Goal: Browse casually

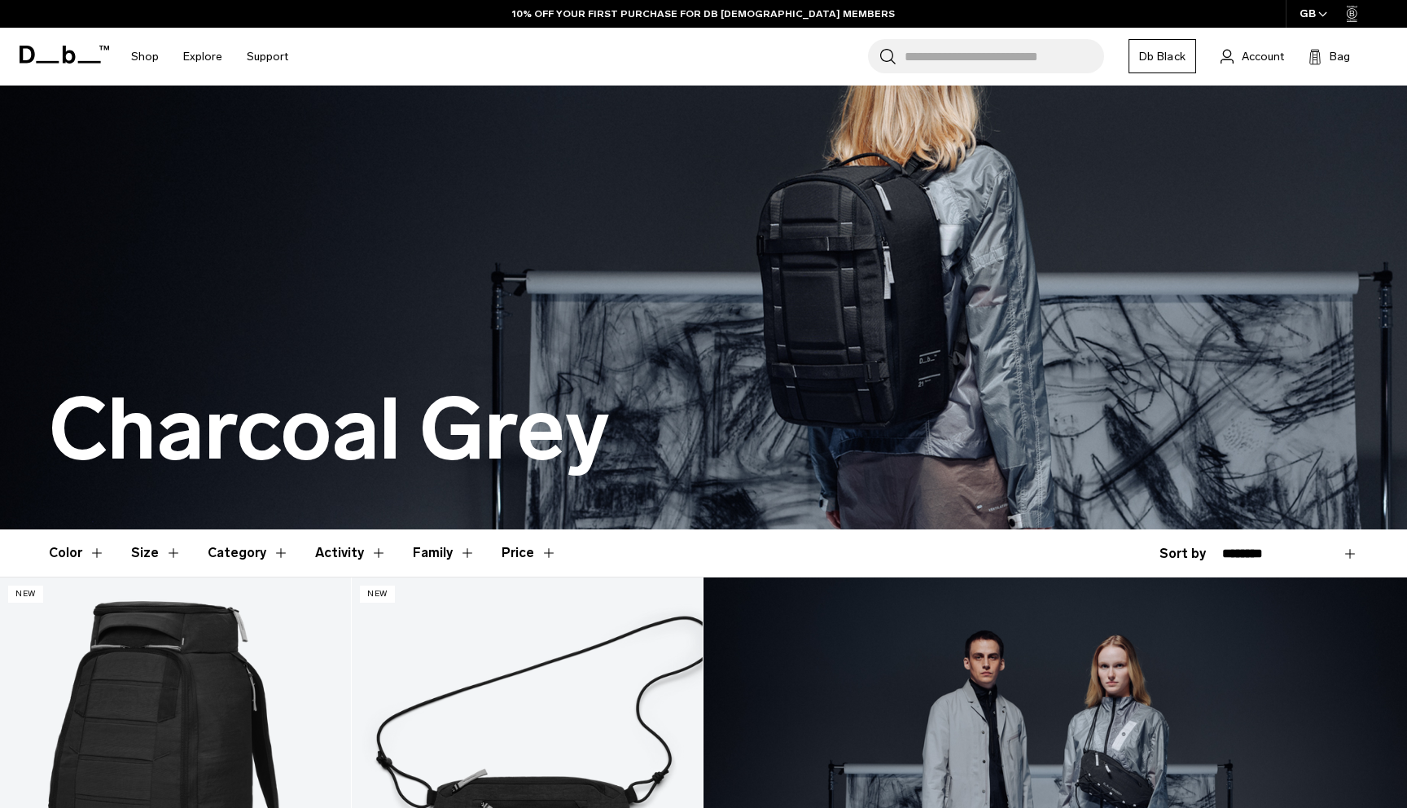
click at [58, 61] on icon at bounding box center [47, 62] width 23 height 2
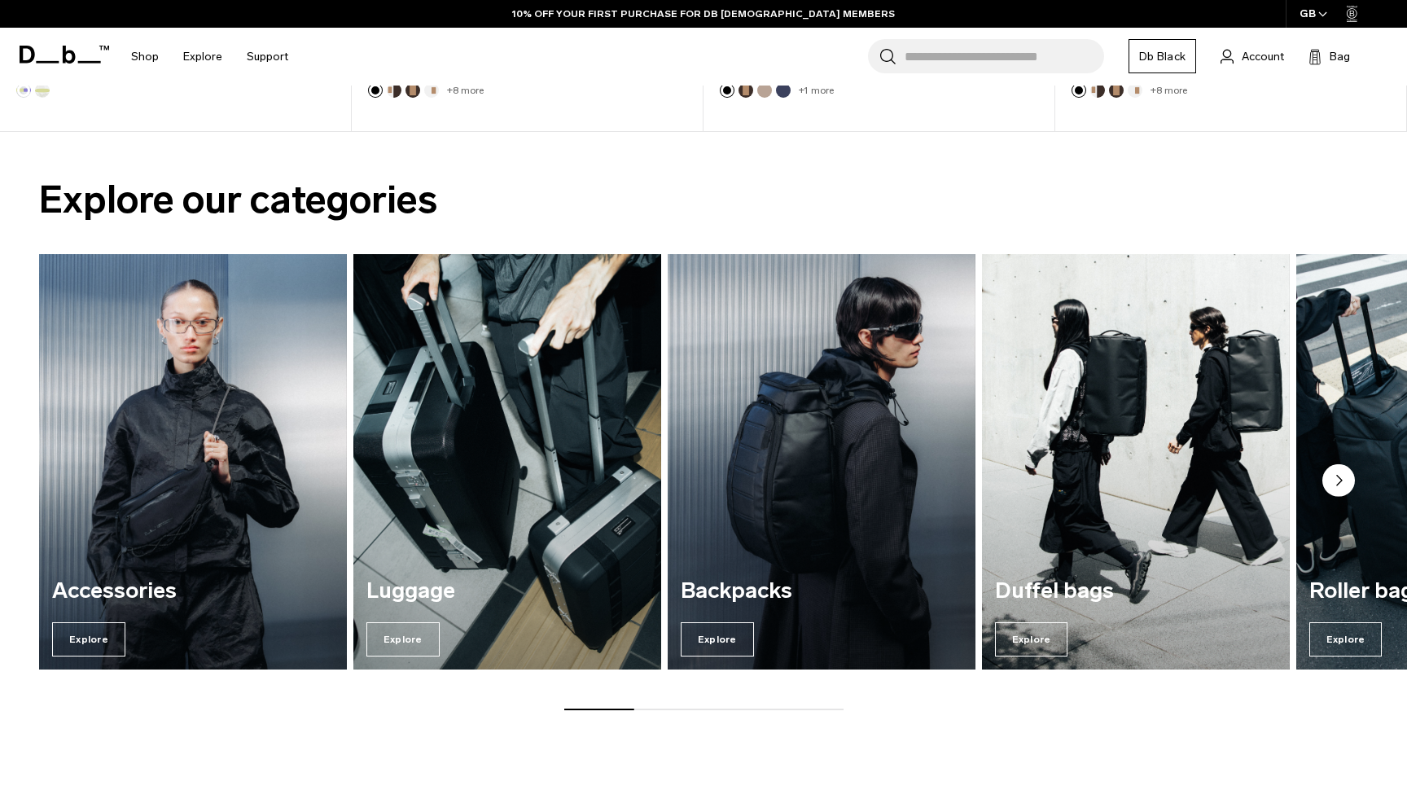
scroll to position [1334, 0]
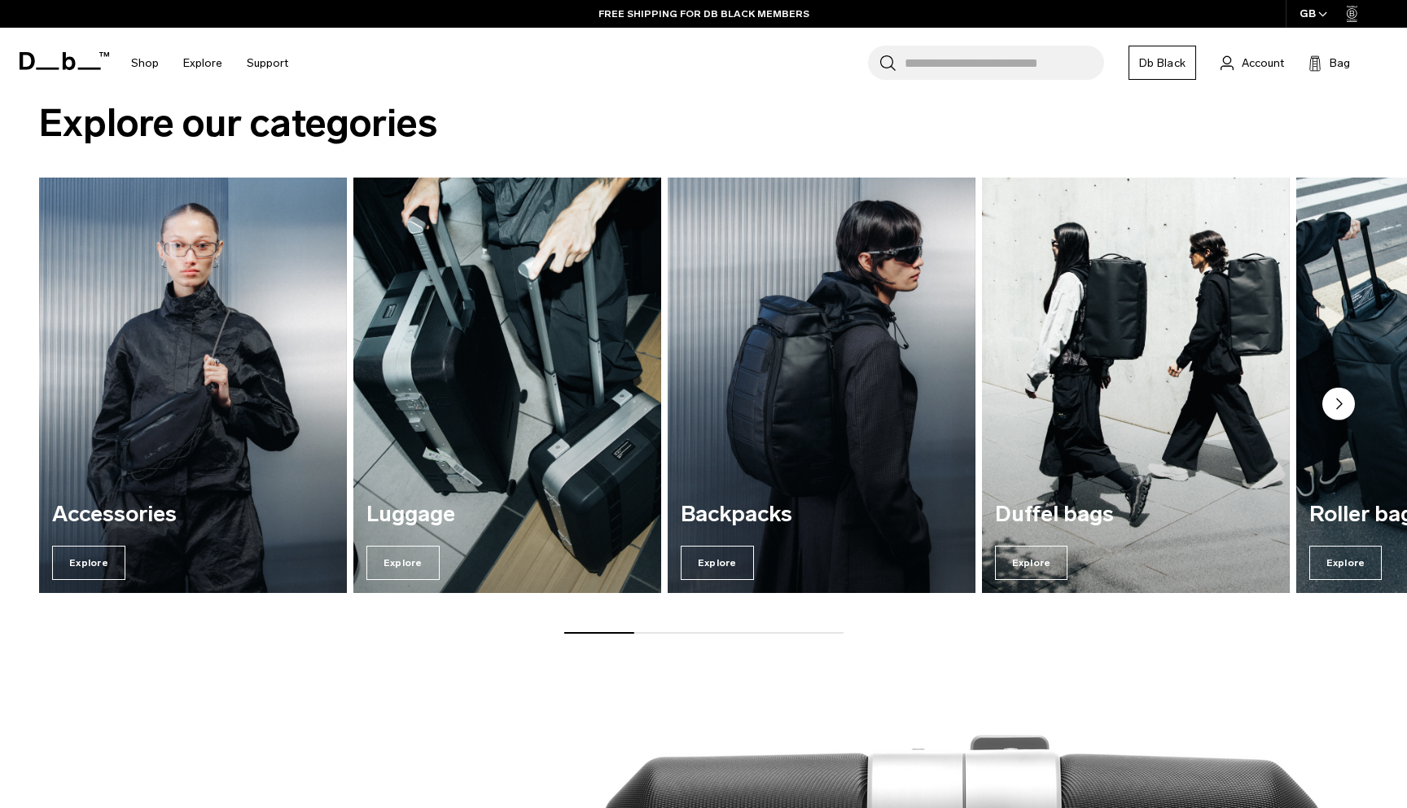
click at [1343, 401] on circle "Next slide" at bounding box center [1338, 404] width 33 height 33
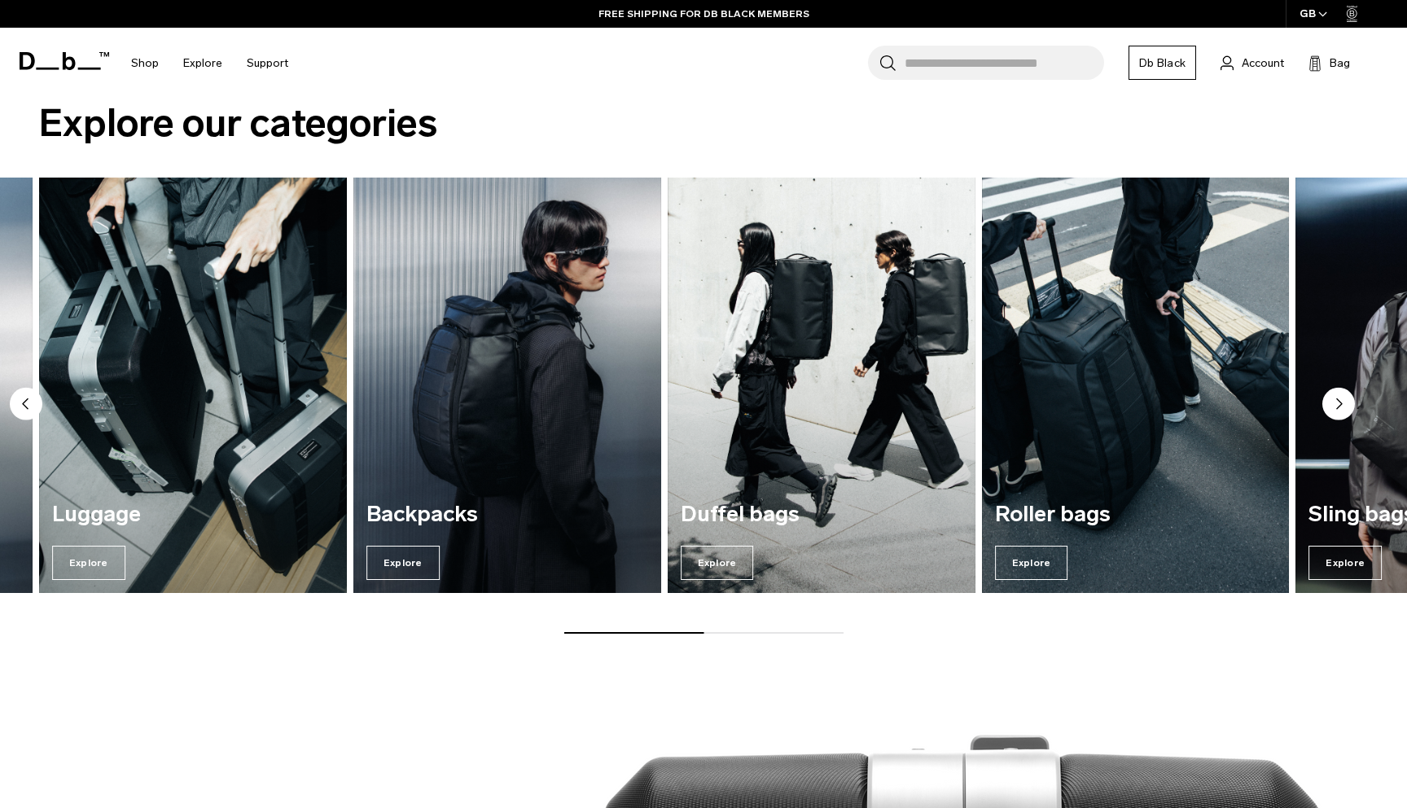
click at [1343, 401] on circle "Next slide" at bounding box center [1338, 404] width 33 height 33
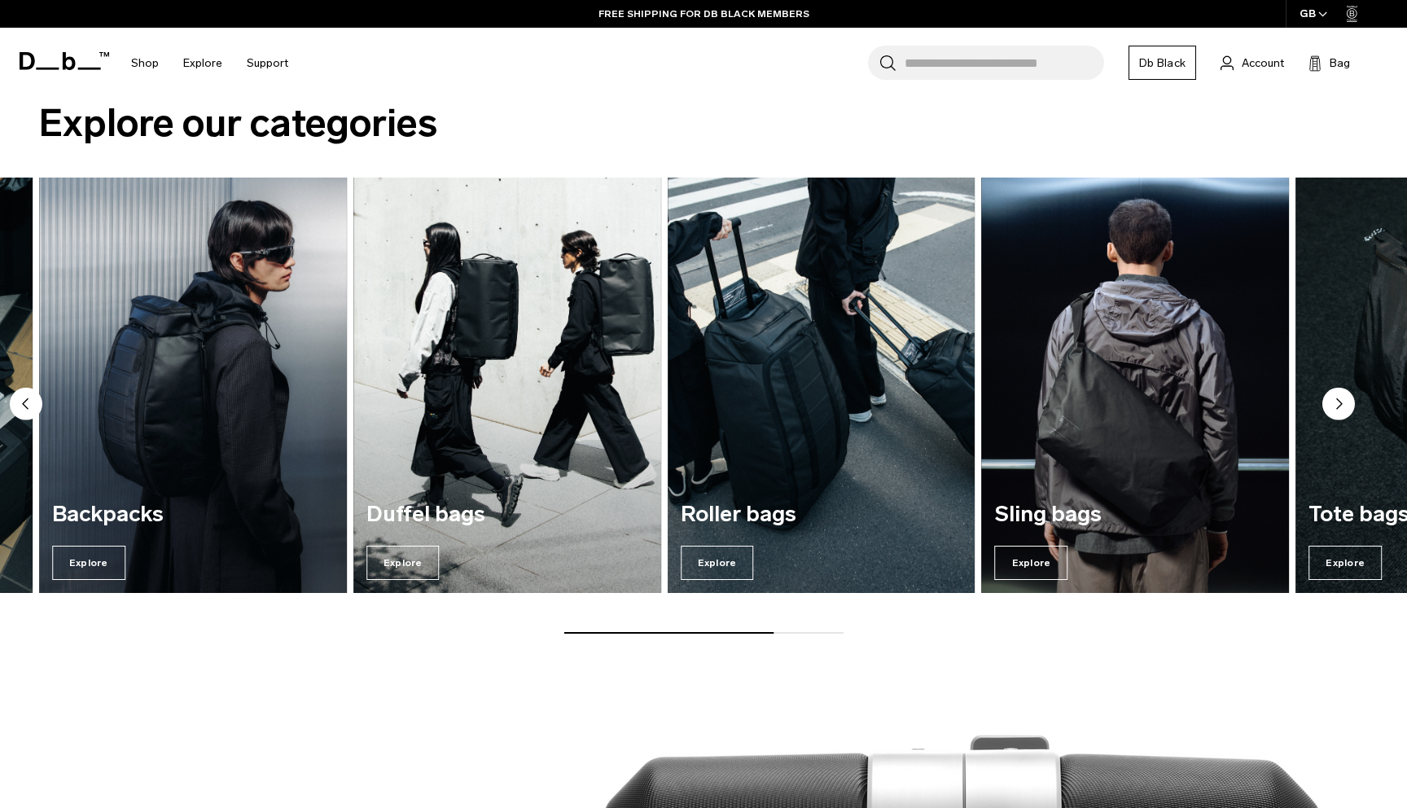
click at [1335, 408] on circle "Next slide" at bounding box center [1338, 404] width 33 height 33
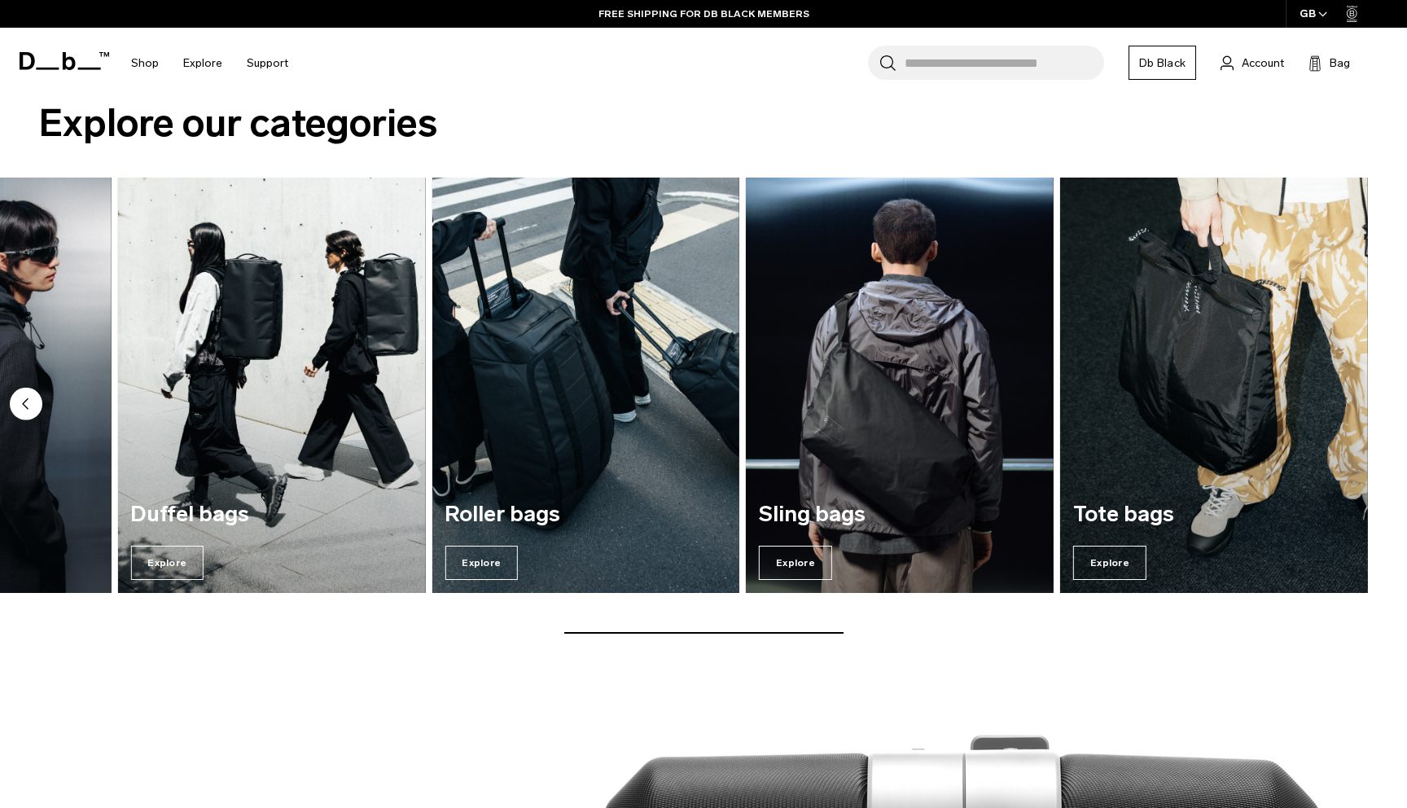
click at [1335, 408] on img "7 / 7" at bounding box center [1214, 384] width 308 height 415
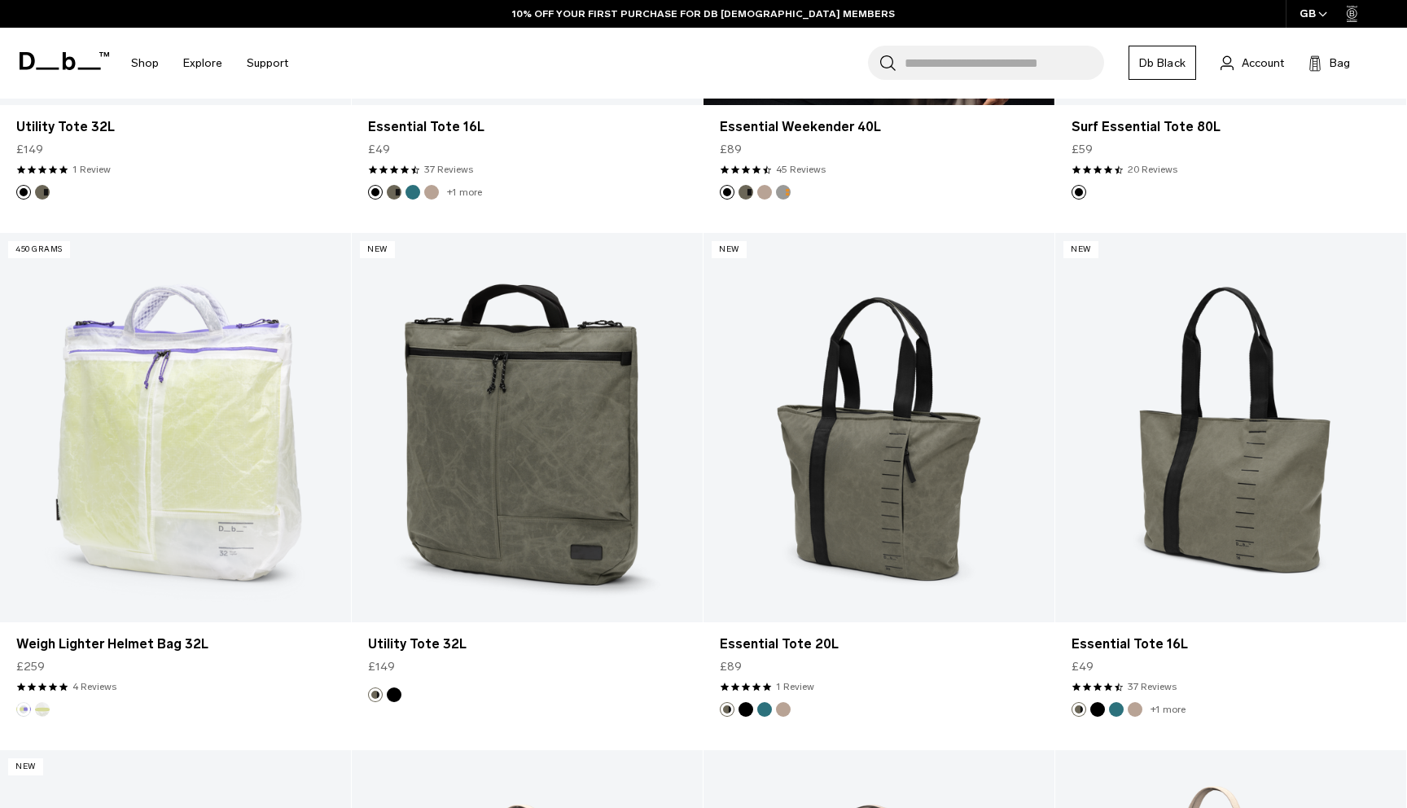
scroll to position [828, 0]
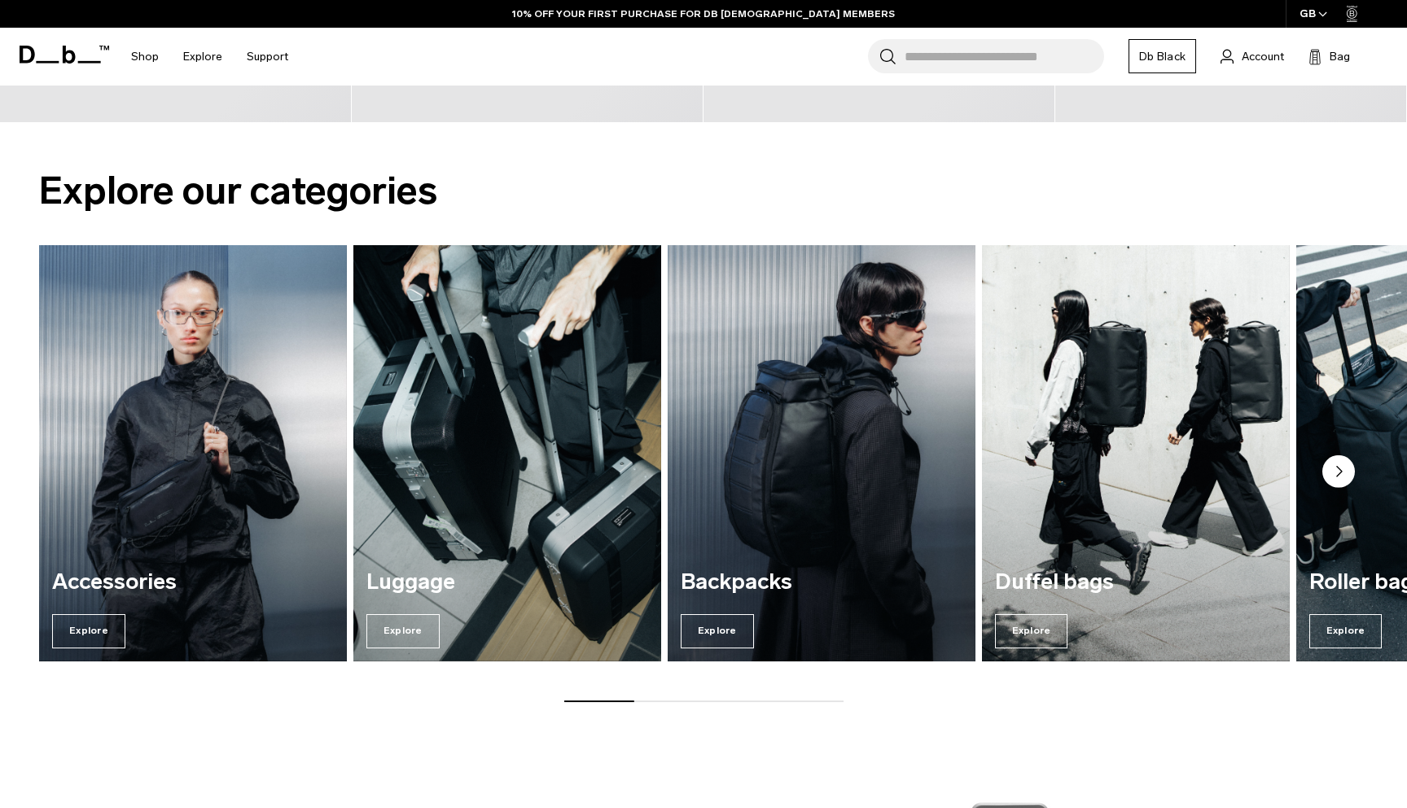
click at [812, 368] on img "3 / 7" at bounding box center [821, 452] width 317 height 427
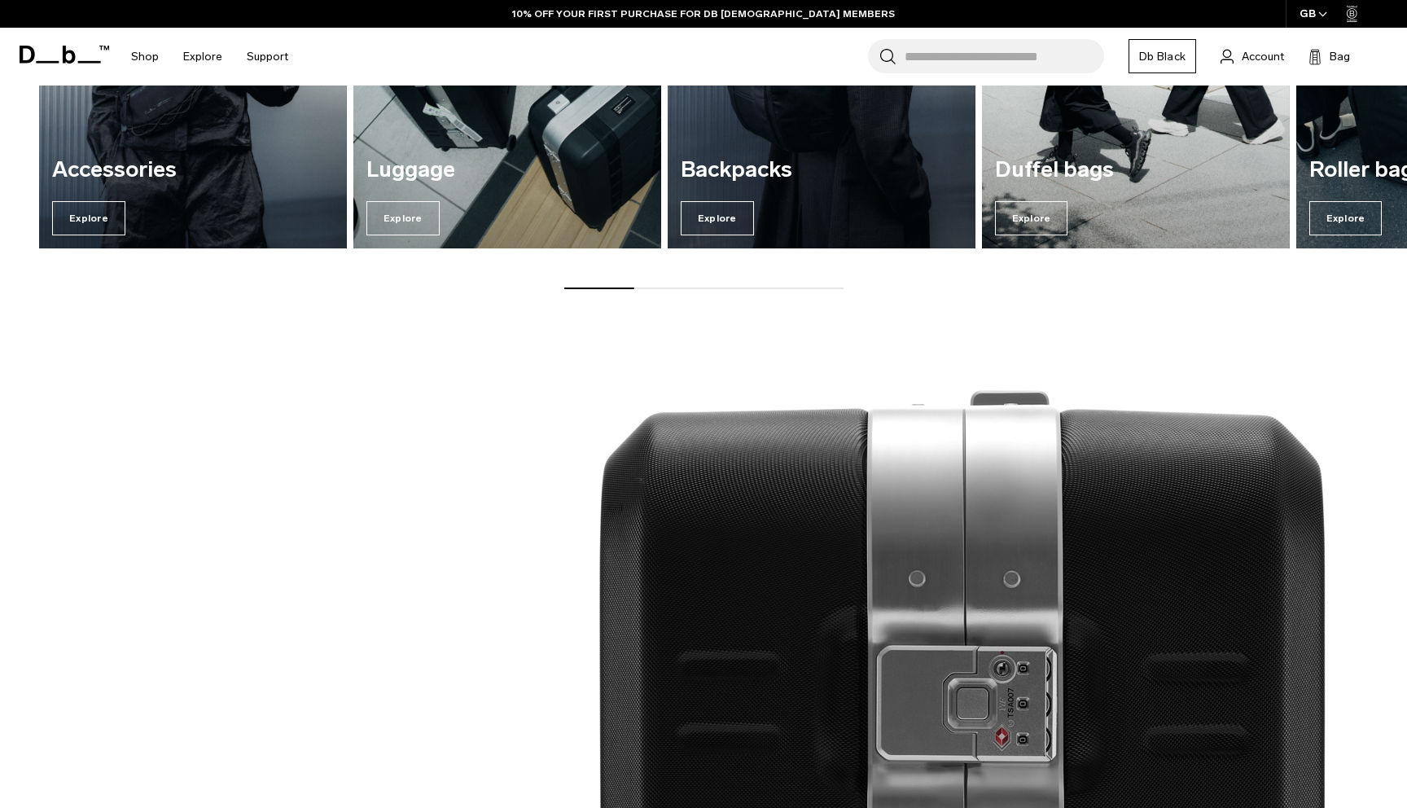
scroll to position [1858, 0]
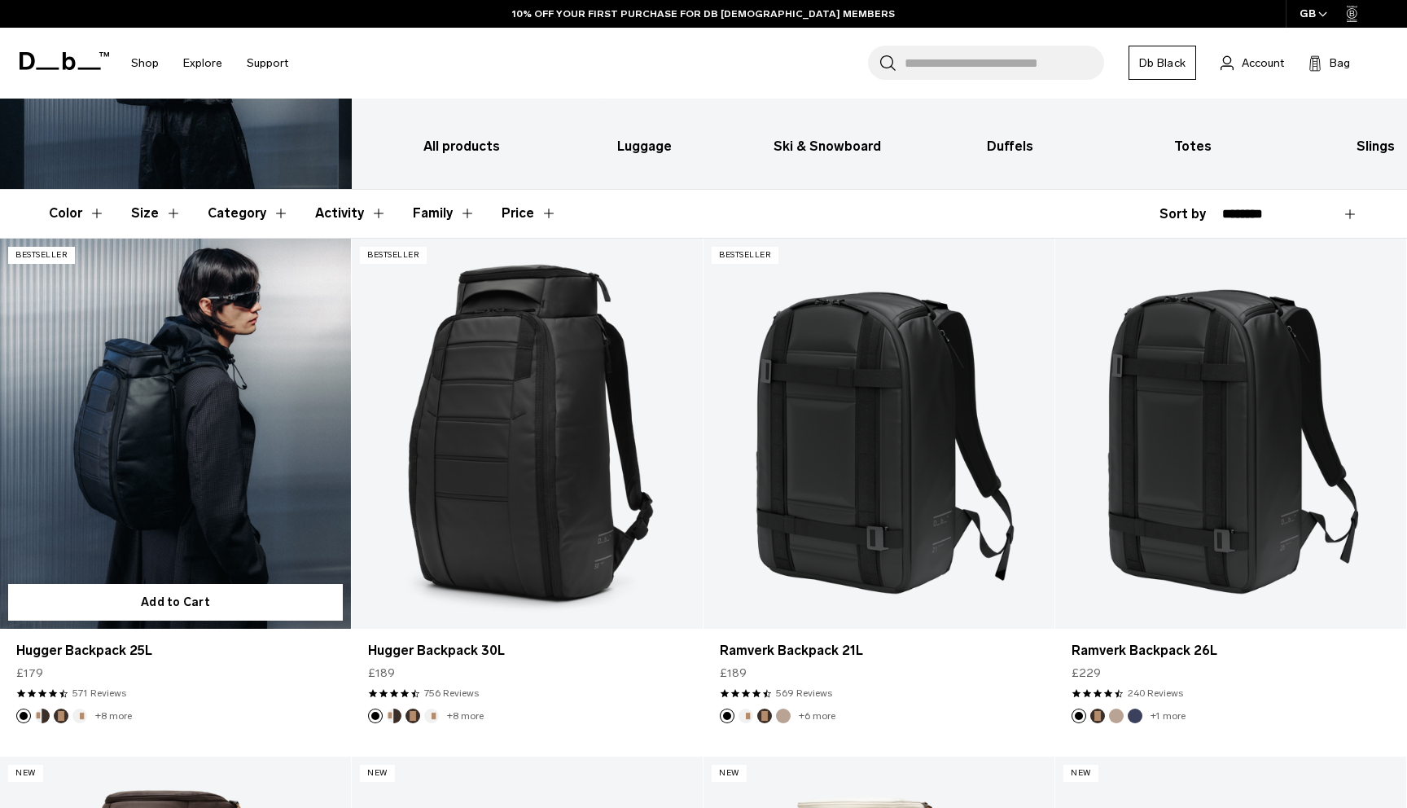
click at [239, 466] on link "Hugger Backpack 25L" at bounding box center [175, 434] width 351 height 390
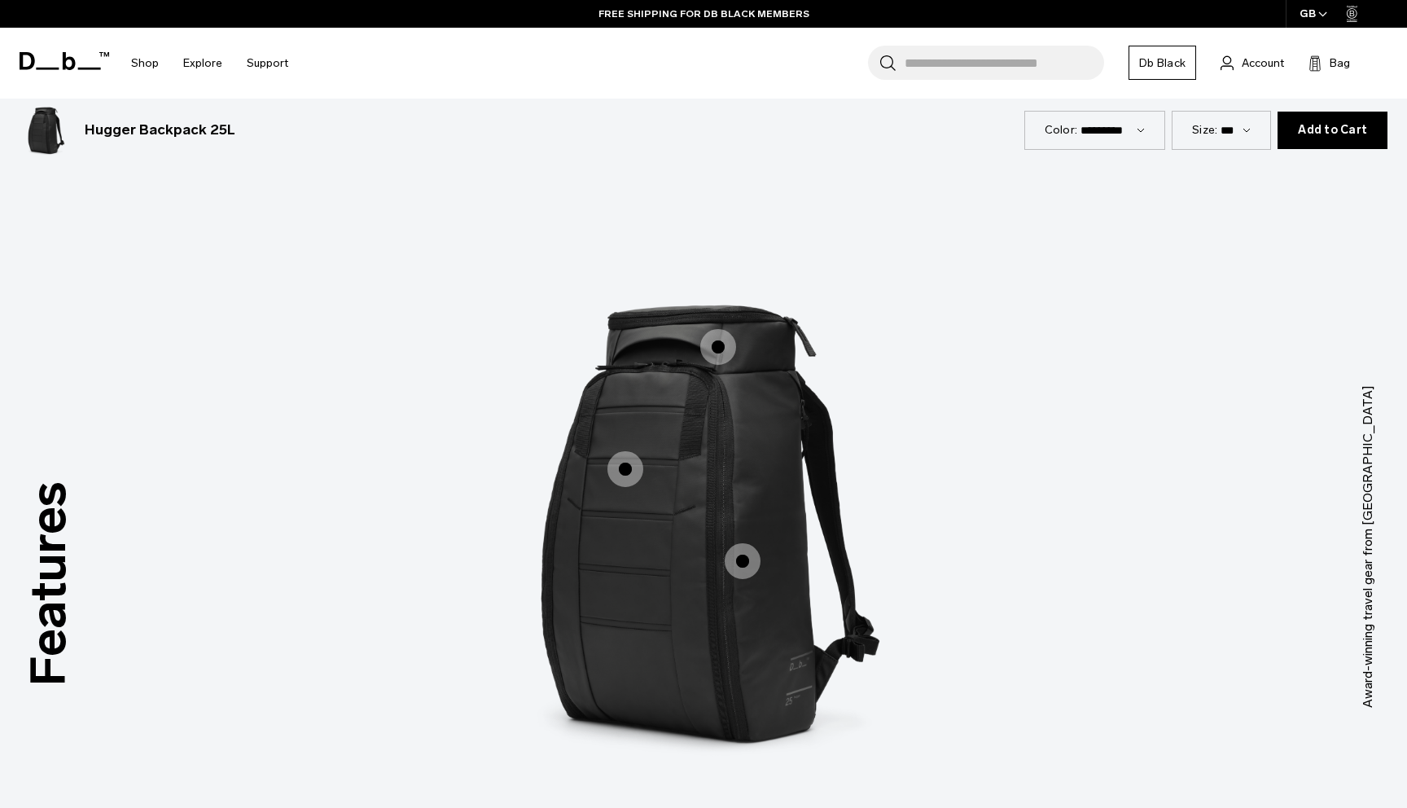
scroll to position [2106, 0]
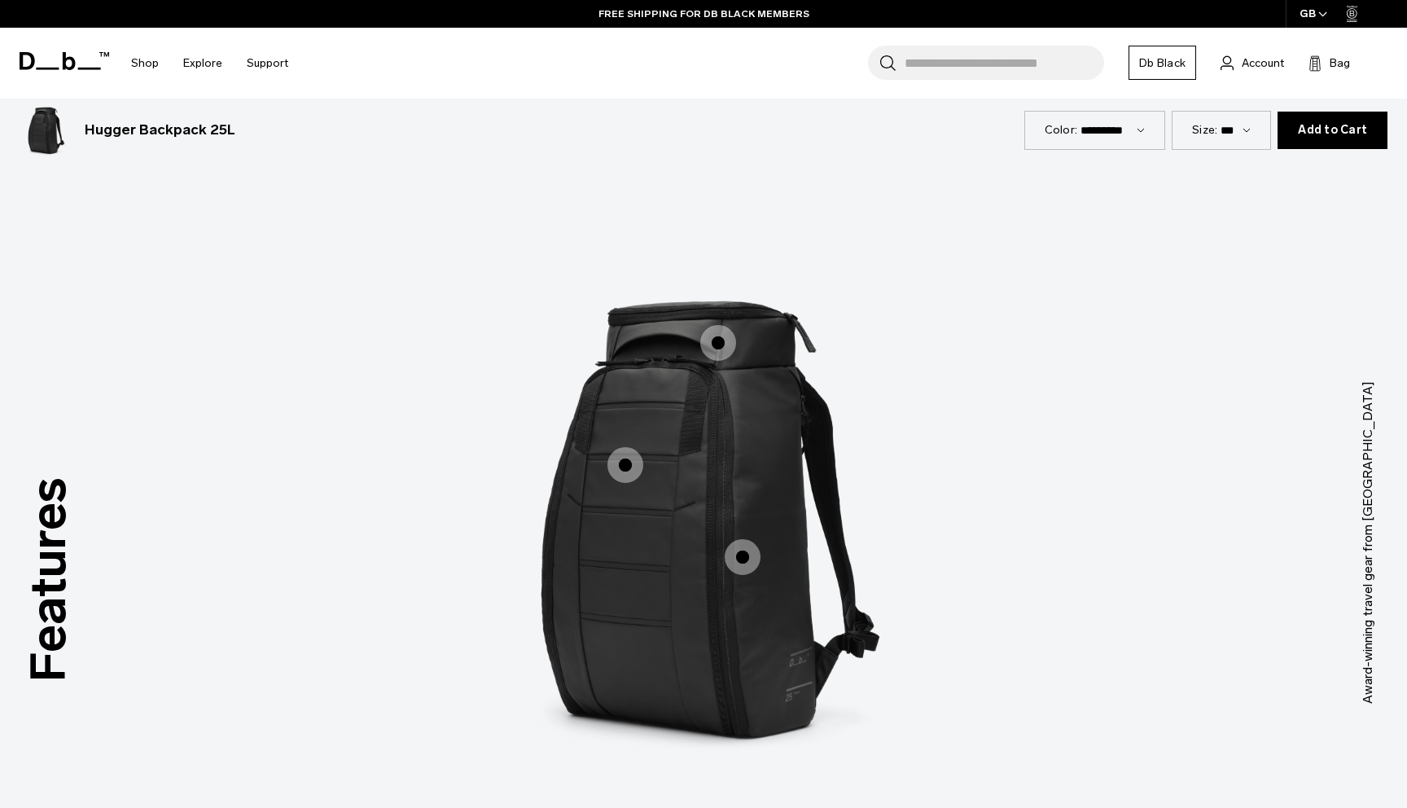
click at [741, 559] on span "1 / 3" at bounding box center [743, 557] width 36 height 36
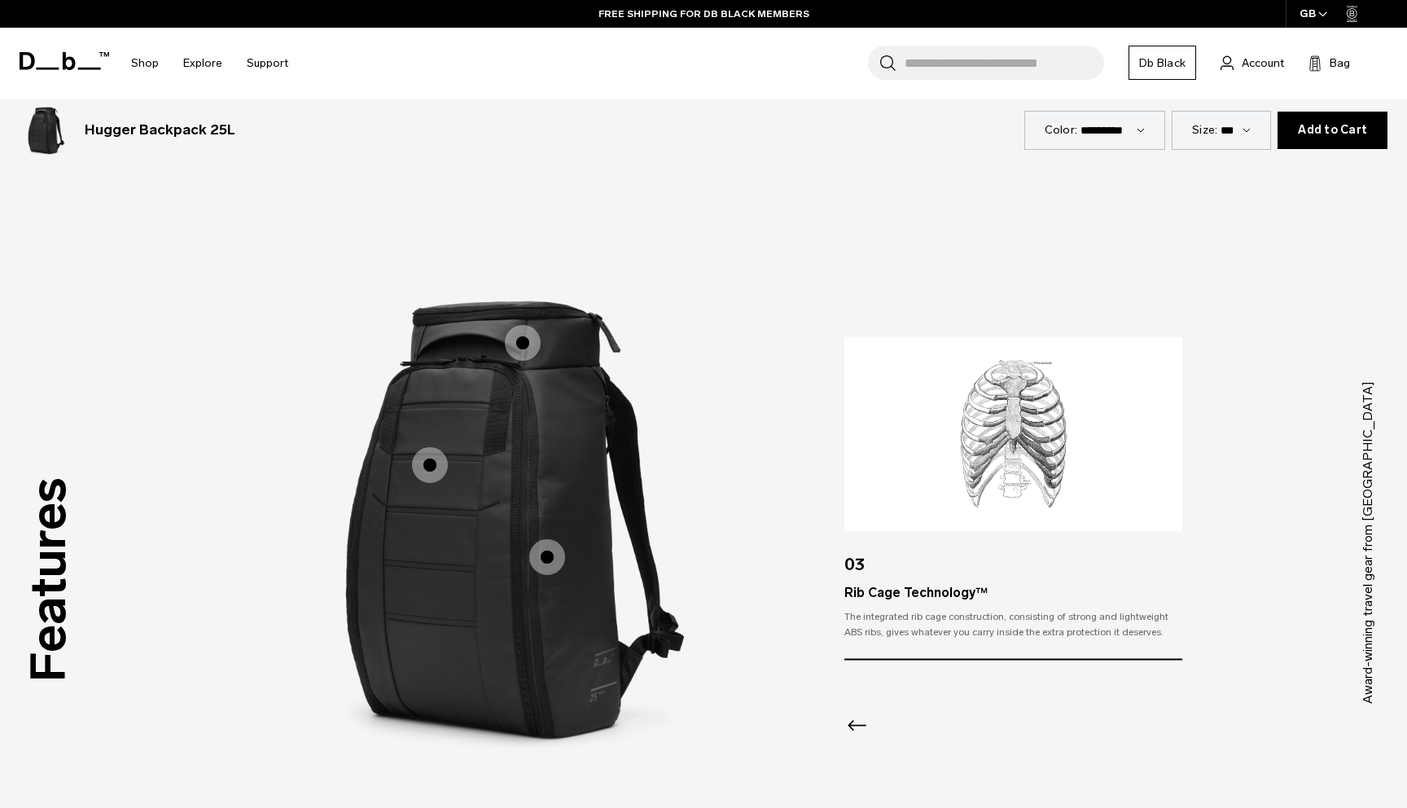
click at [860, 722] on icon "Previous slide" at bounding box center [857, 725] width 26 height 26
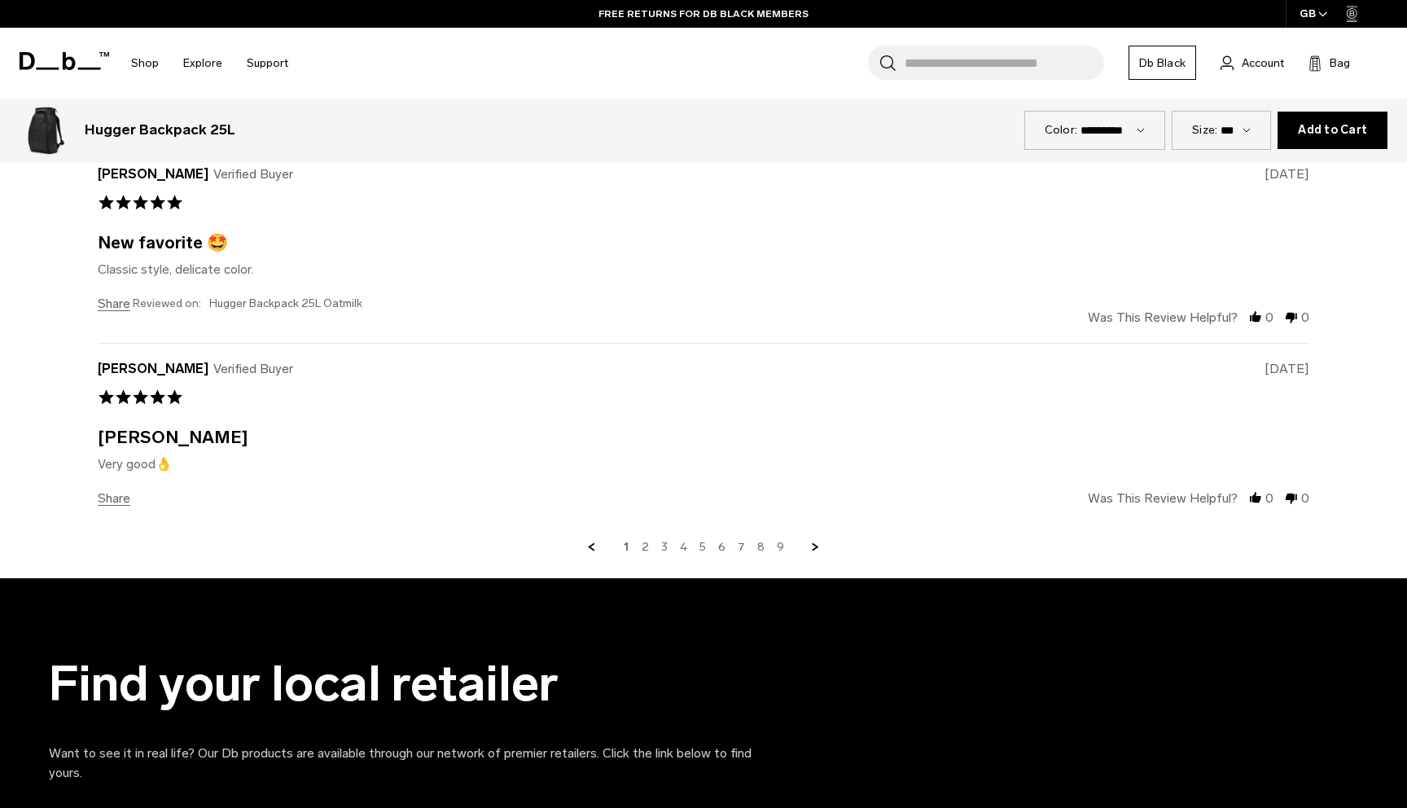
scroll to position [6491, 0]
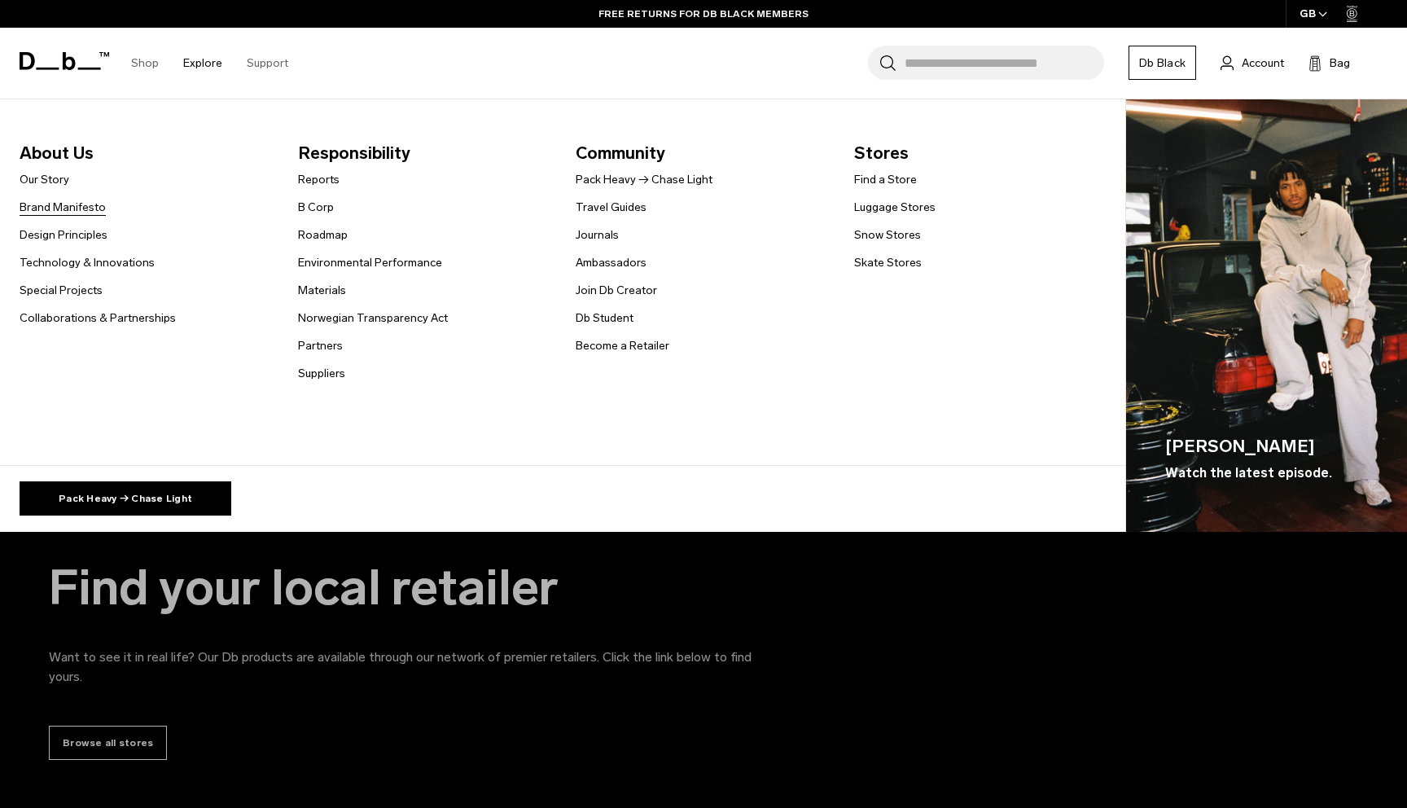
click at [75, 206] on link "Brand Manifesto" at bounding box center [63, 207] width 86 height 17
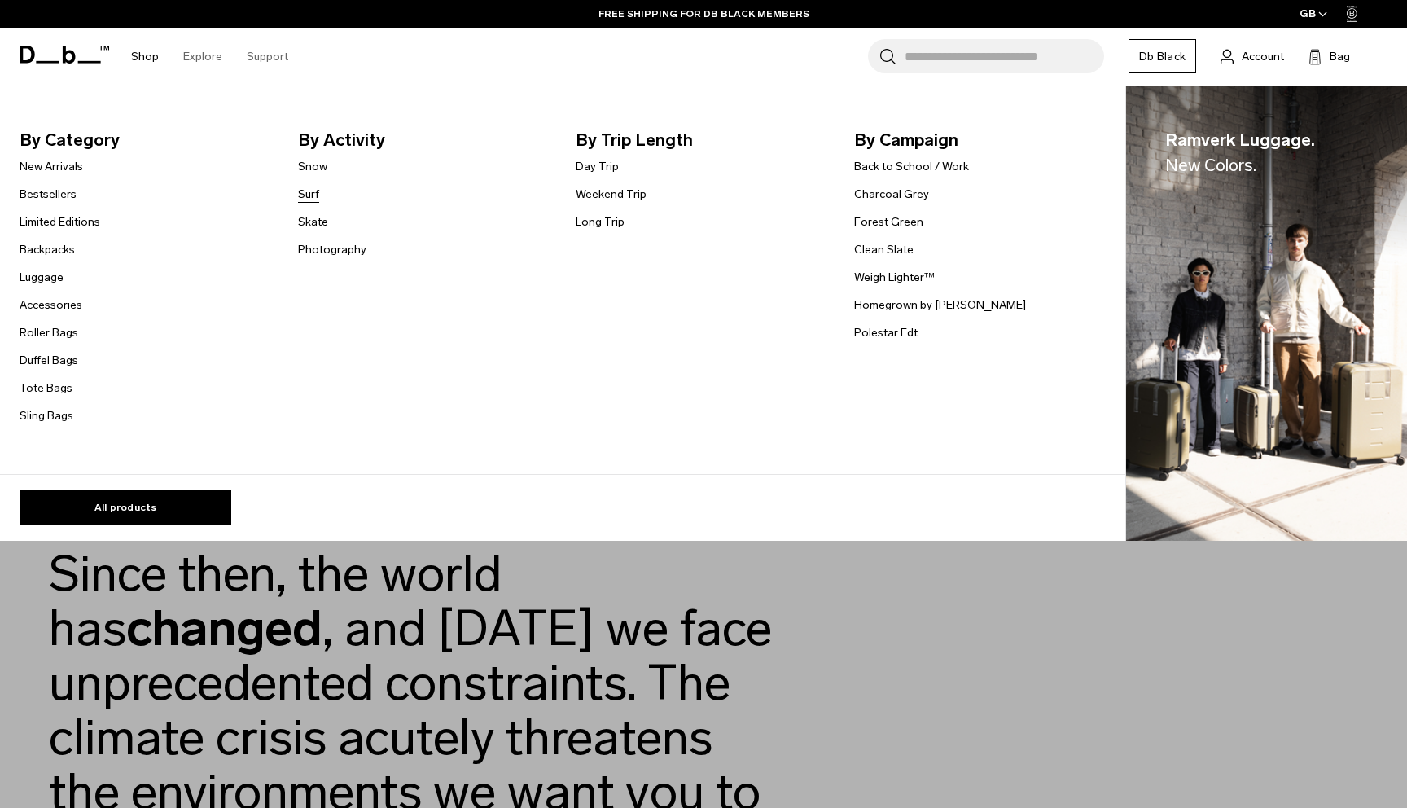
click at [310, 195] on link "Surf" at bounding box center [308, 194] width 21 height 17
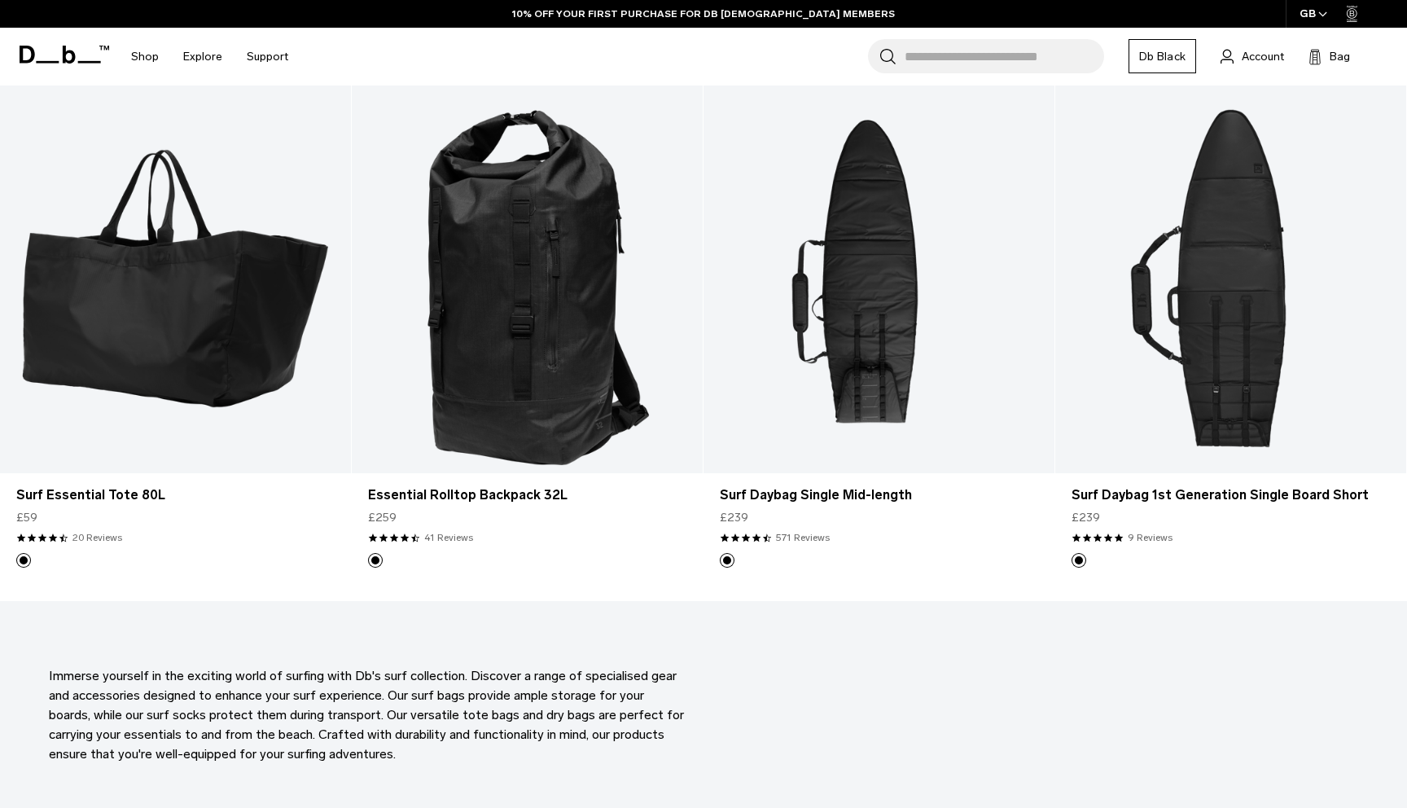
scroll to position [793, 0]
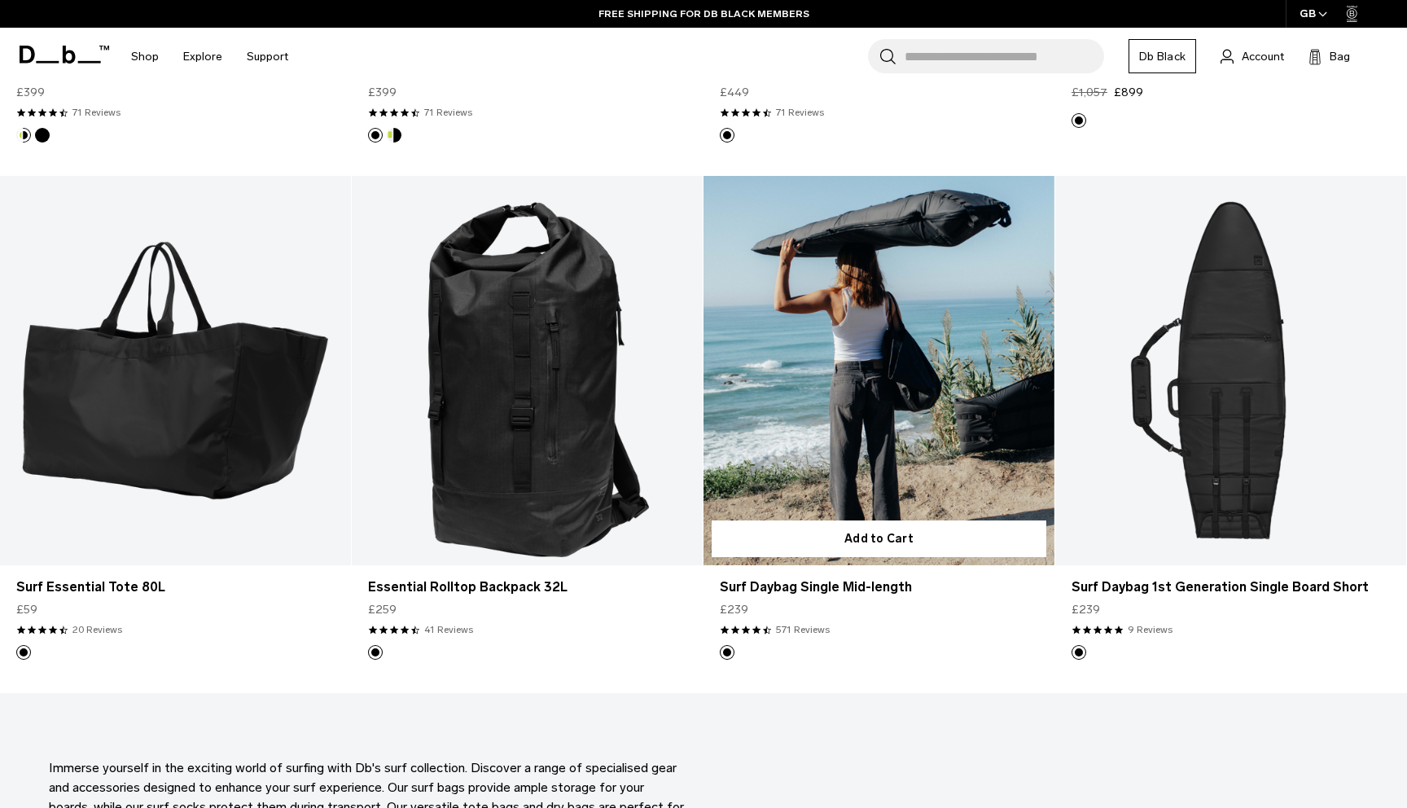
click at [891, 397] on link "Surf Daybag Single Mid-length" at bounding box center [878, 371] width 351 height 390
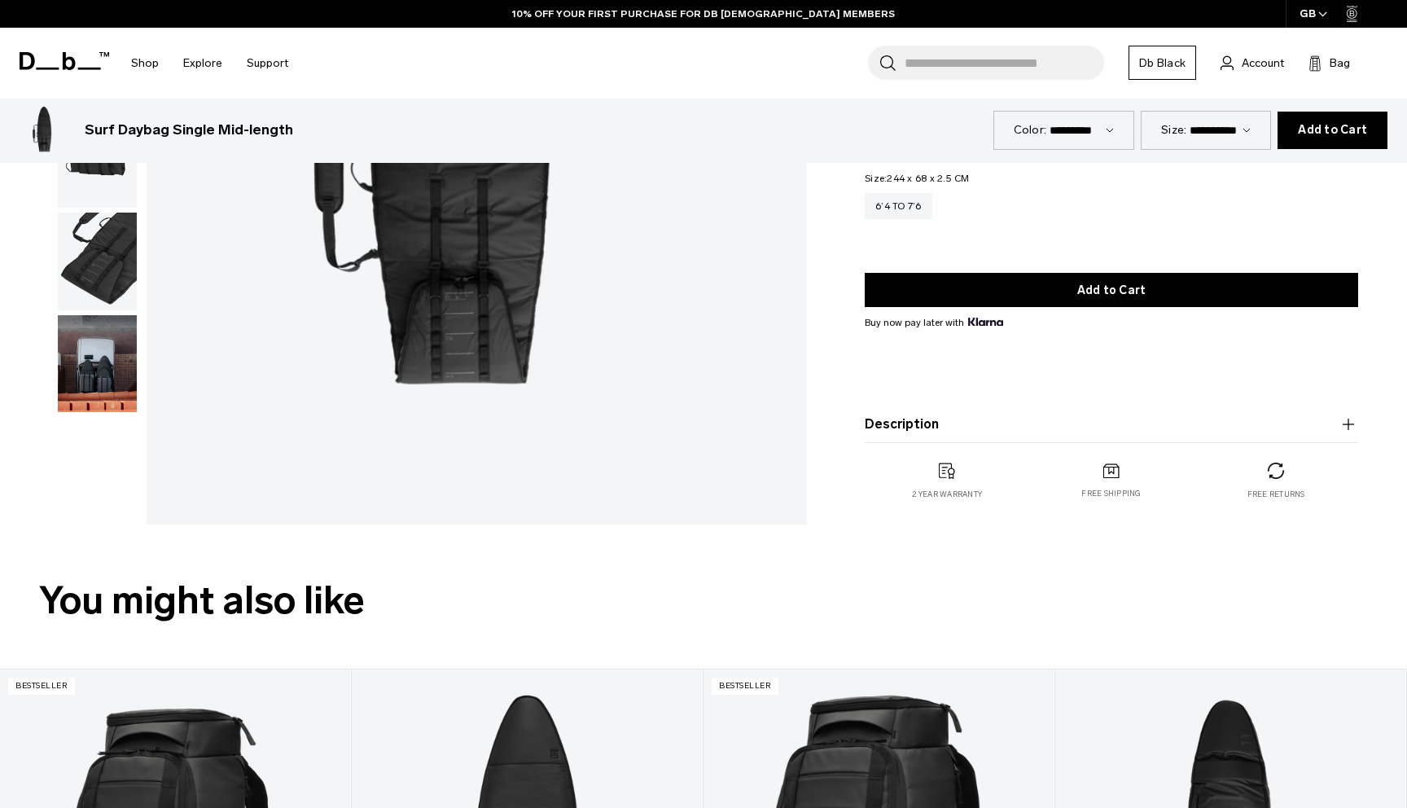
scroll to position [335, 0]
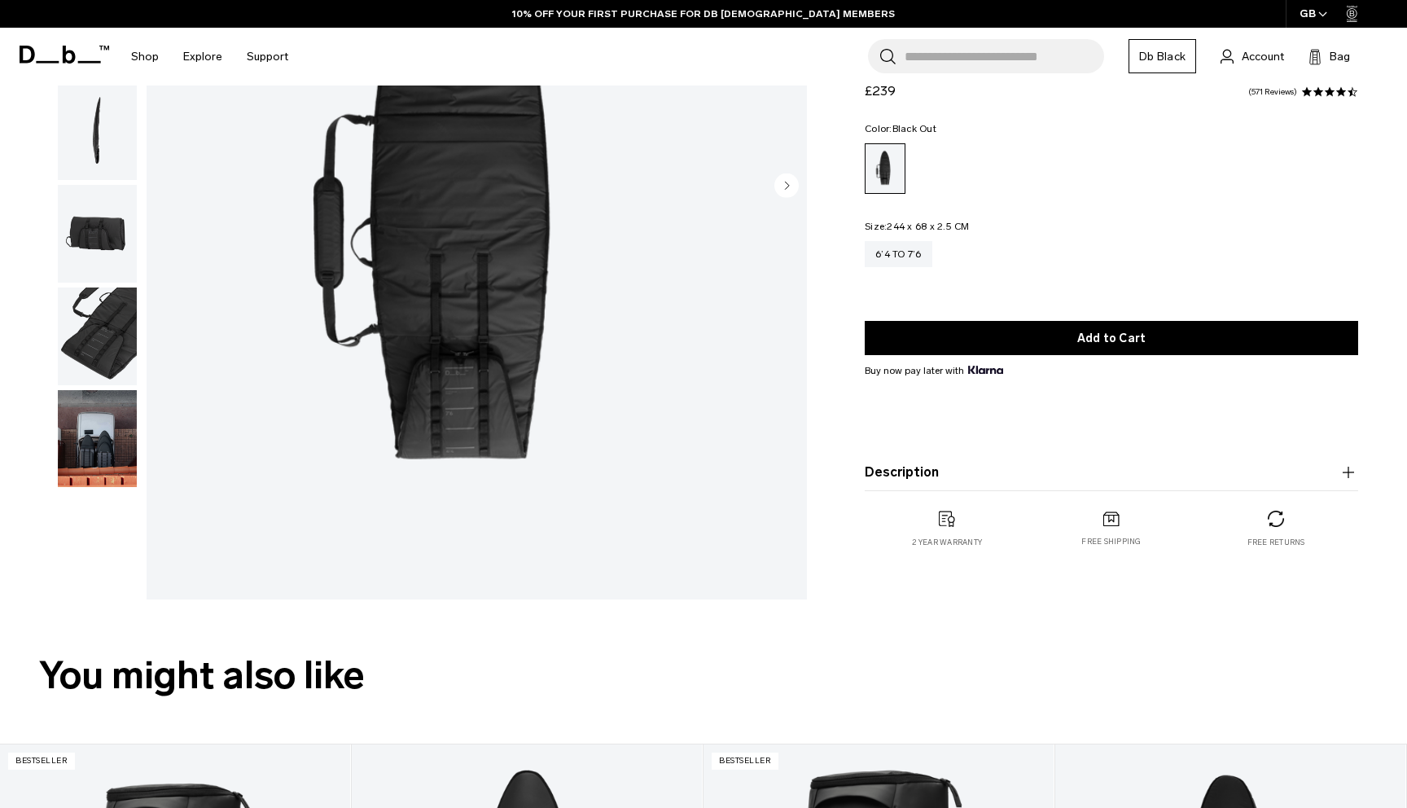
click at [118, 426] on img "button" at bounding box center [97, 439] width 79 height 98
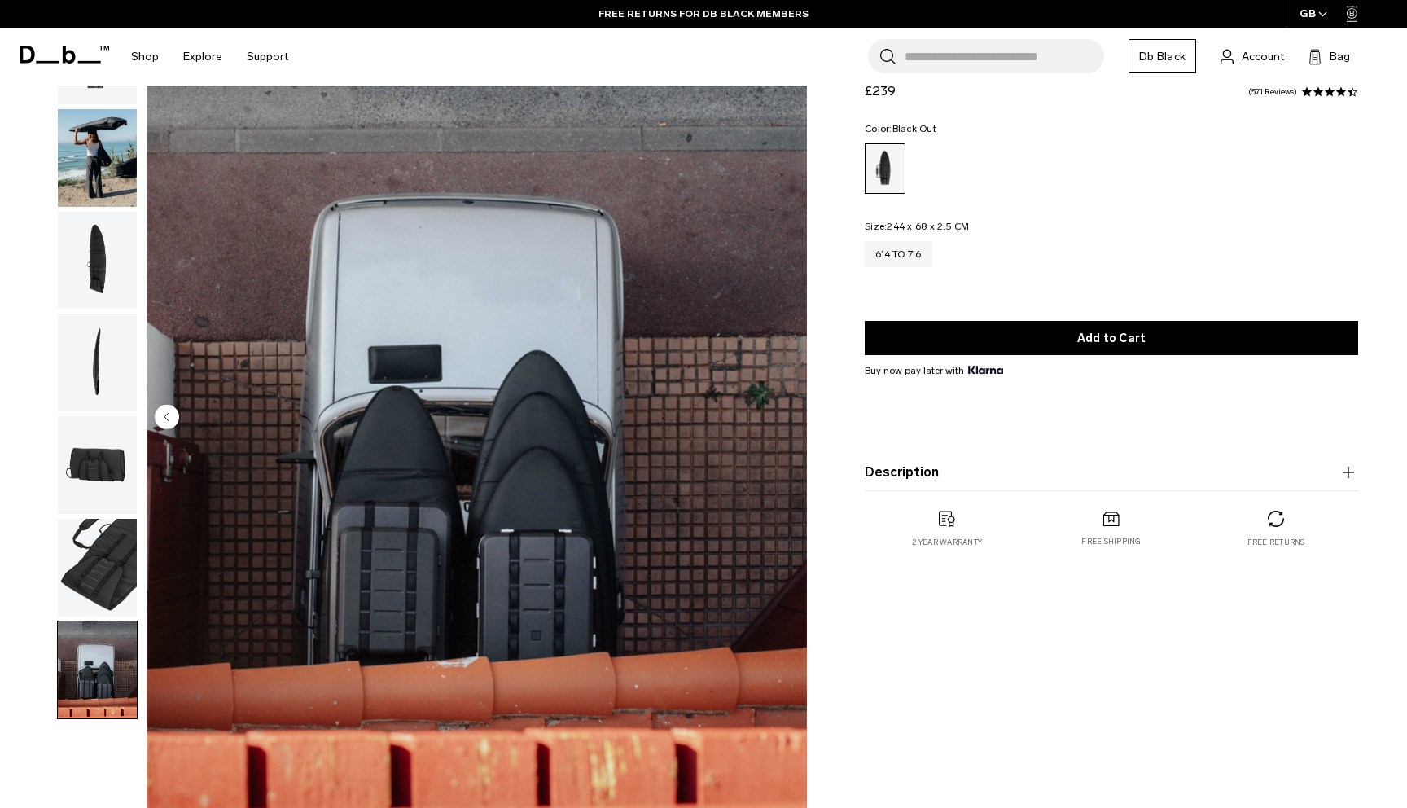
scroll to position [48, 0]
